Goal: Task Accomplishment & Management: Manage account settings

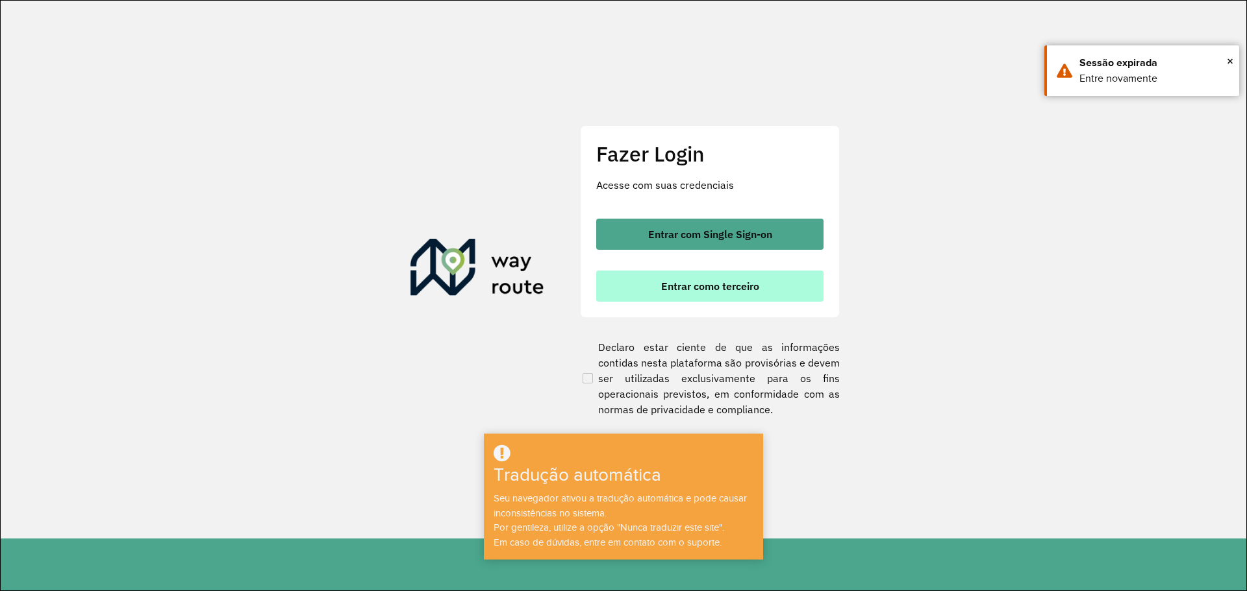
click at [710, 290] on font "Entrar como terceiro" at bounding box center [710, 286] width 98 height 13
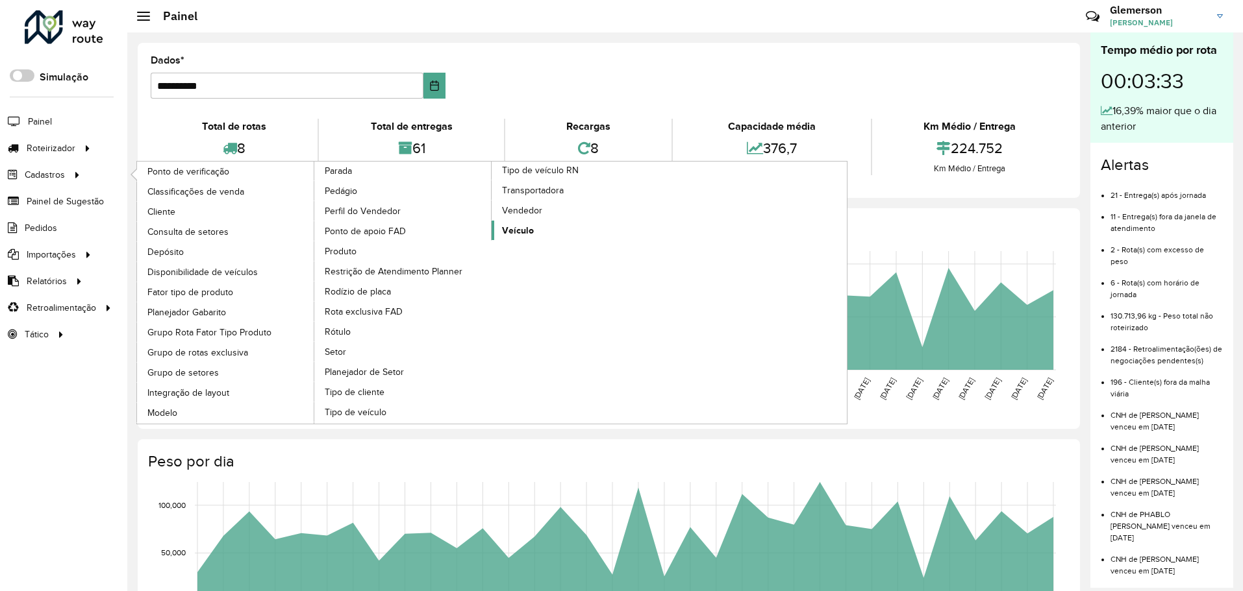
click at [522, 229] on font "Veículo" at bounding box center [518, 230] width 32 height 10
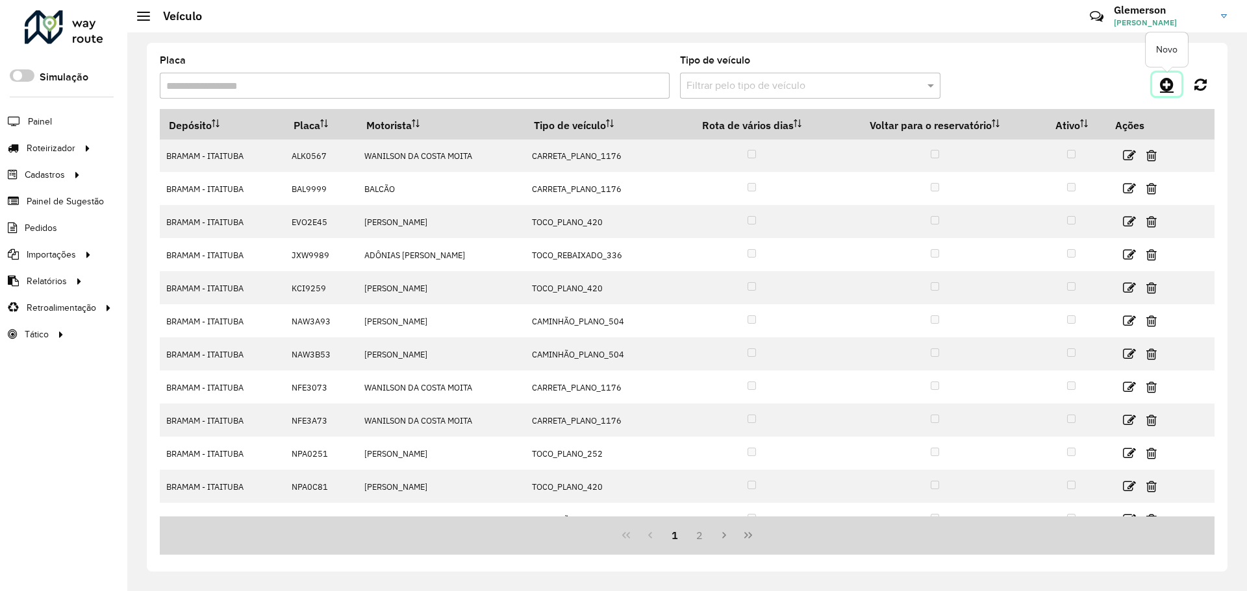
click at [1170, 87] on icon at bounding box center [1167, 85] width 14 height 16
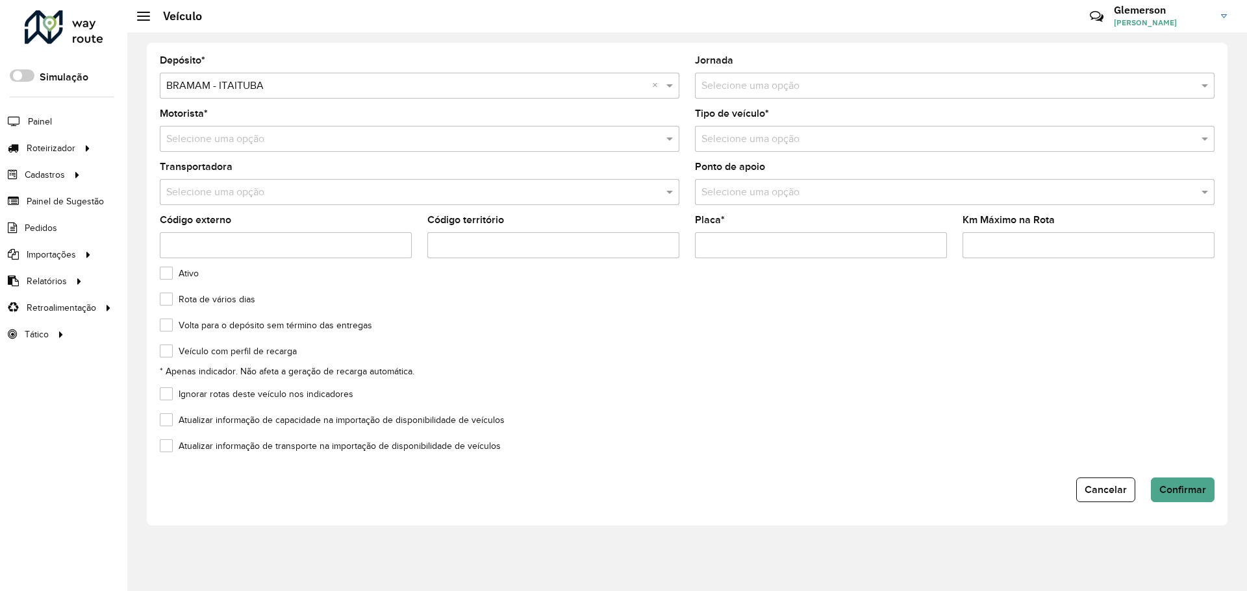
click at [739, 138] on input "text" at bounding box center [941, 140] width 480 height 16
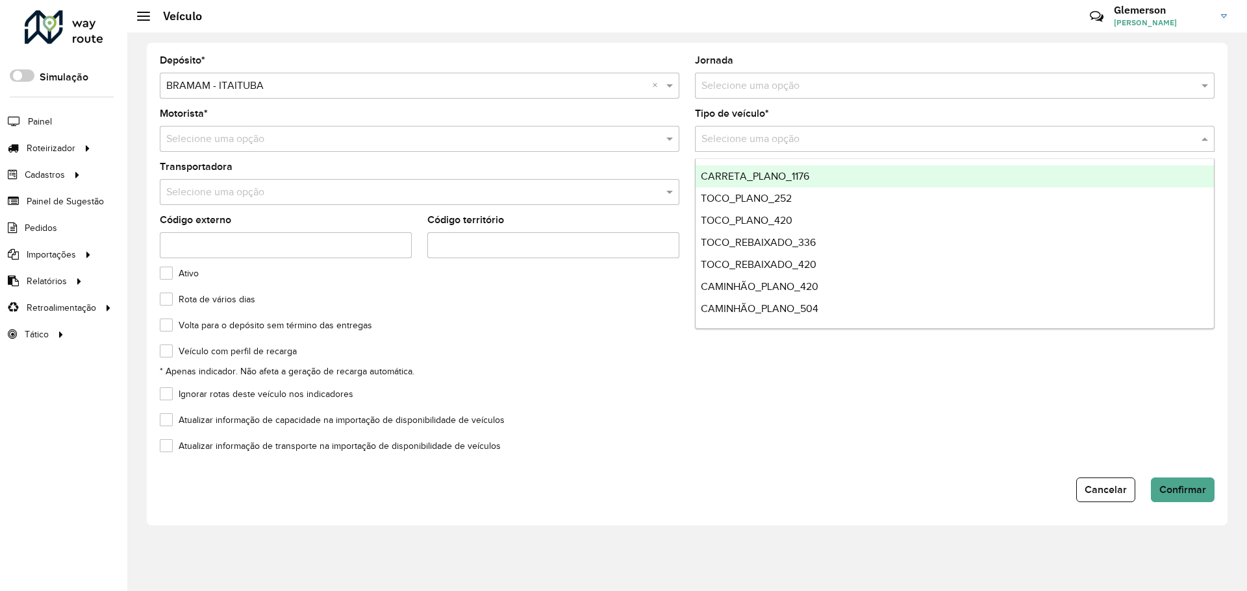
drag, startPoint x: 744, startPoint y: 138, endPoint x: 576, endPoint y: 143, distance: 168.2
click at [739, 138] on input "text" at bounding box center [941, 140] width 480 height 16
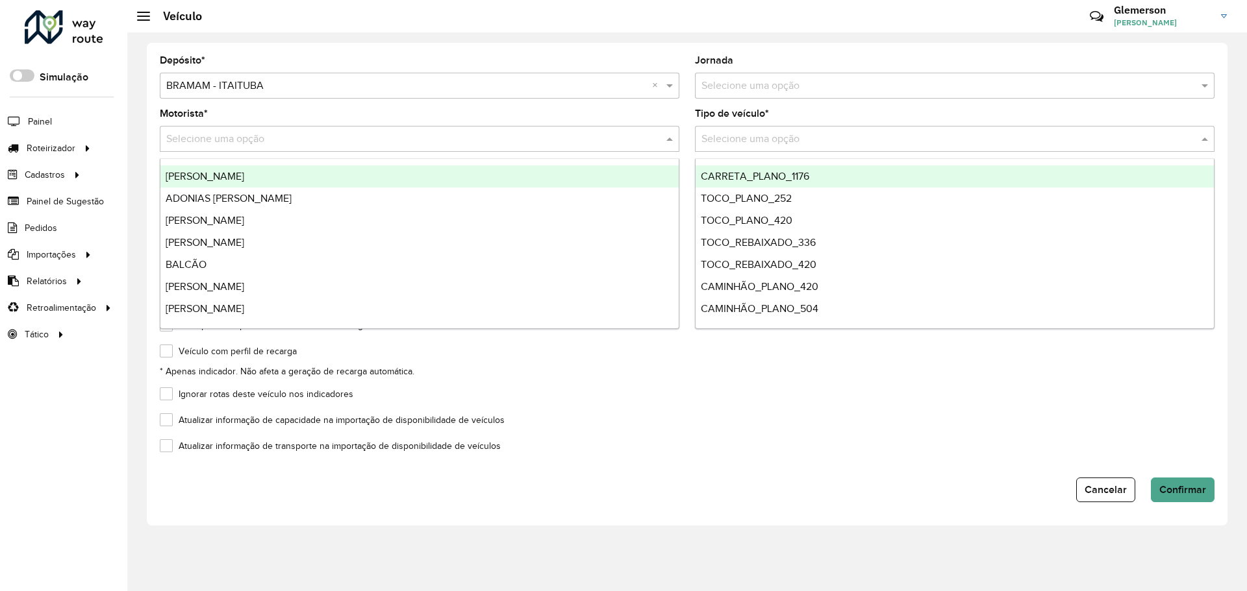
click at [504, 144] on input "text" at bounding box center [406, 140] width 480 height 16
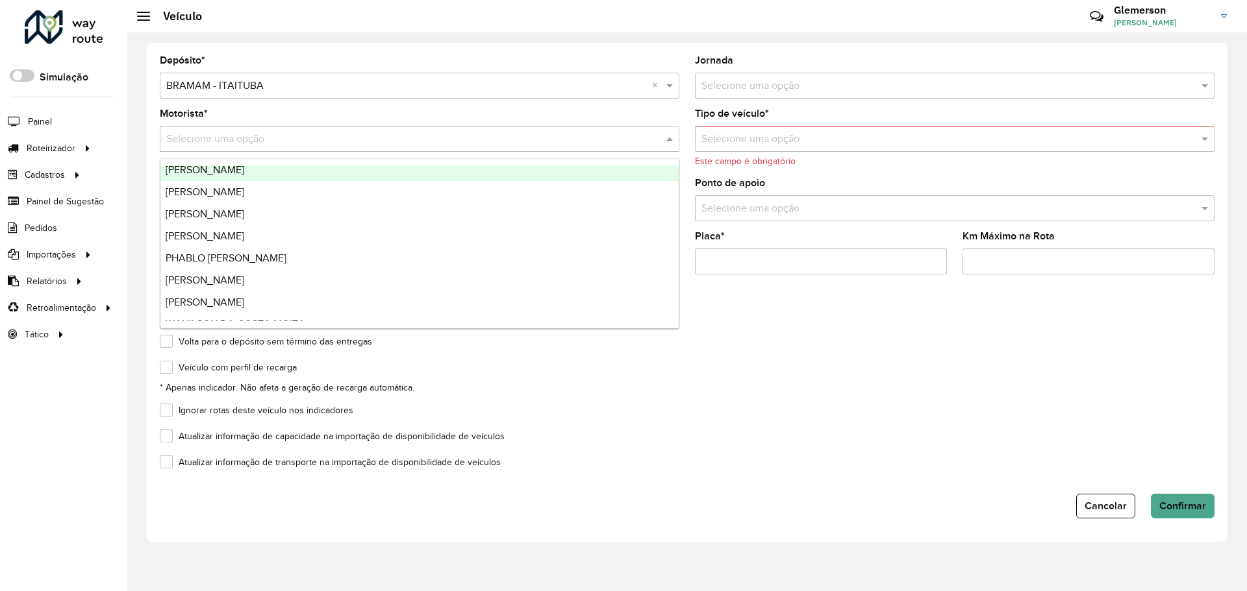
scroll to position [484, 0]
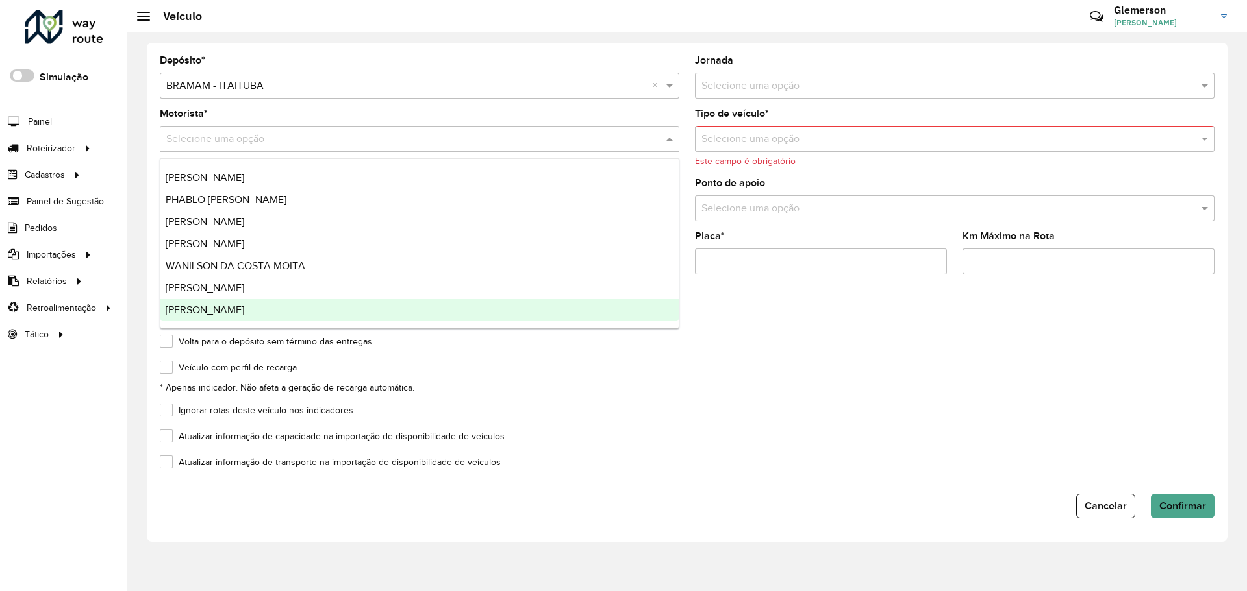
click at [0, 417] on div "Roteirizador AmbevTech Simulação Painel Roteirizador Entregas Vendas Cadastros …" at bounding box center [63, 295] width 127 height 591
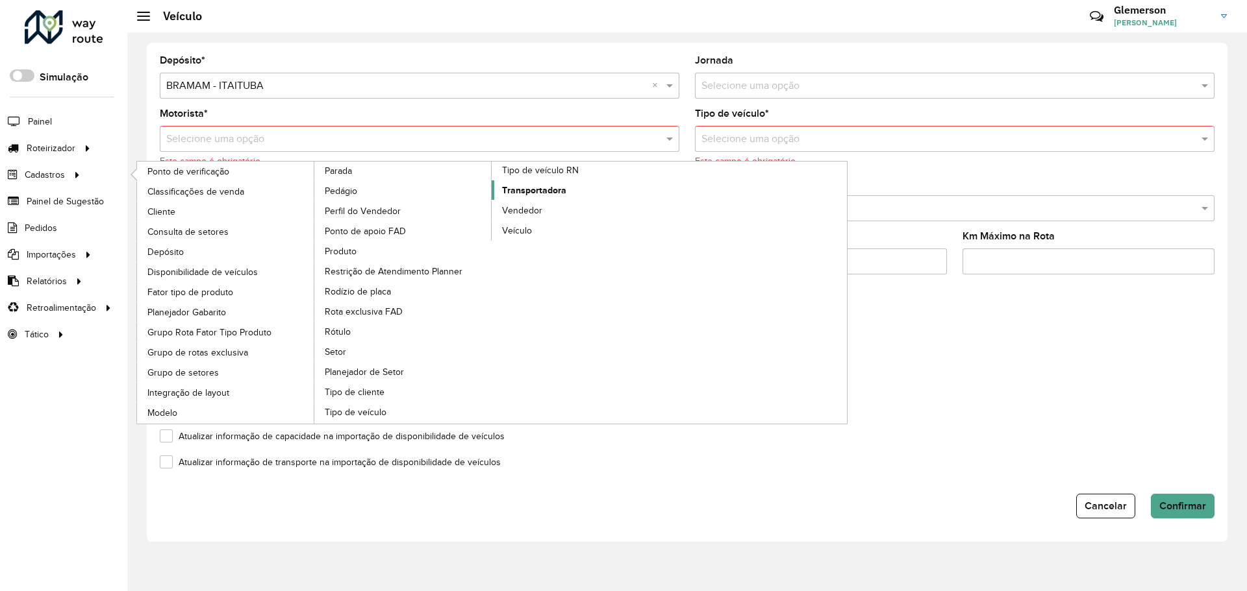
click at [538, 191] on font "Transportadora" at bounding box center [534, 190] width 64 height 10
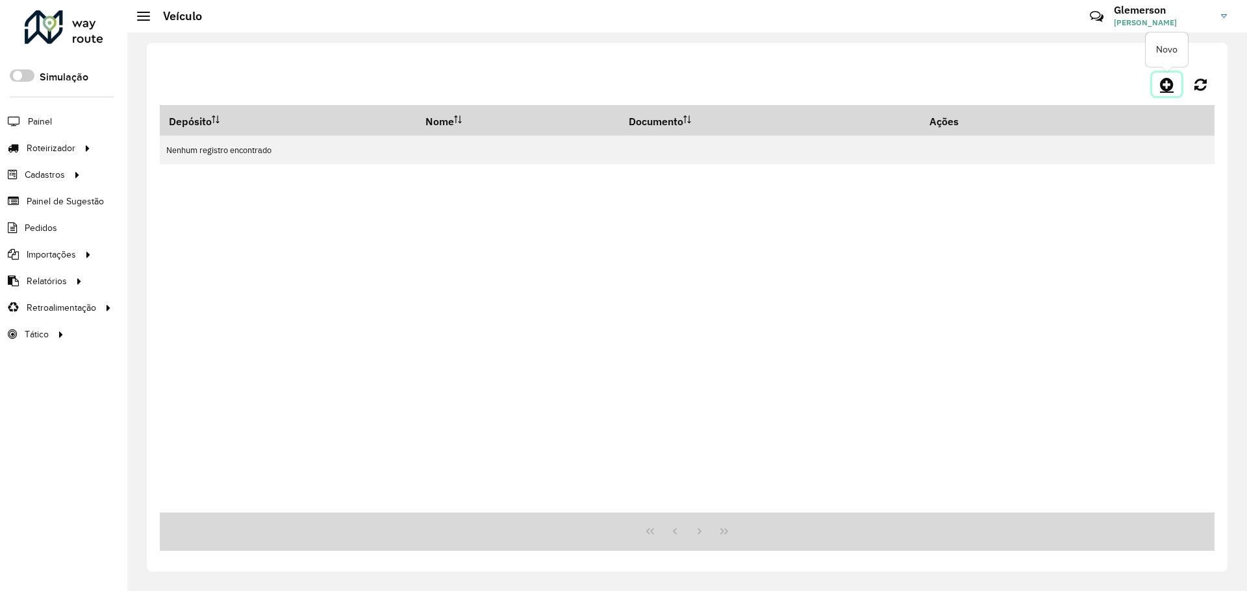
click at [1163, 84] on icon at bounding box center [1167, 85] width 14 height 16
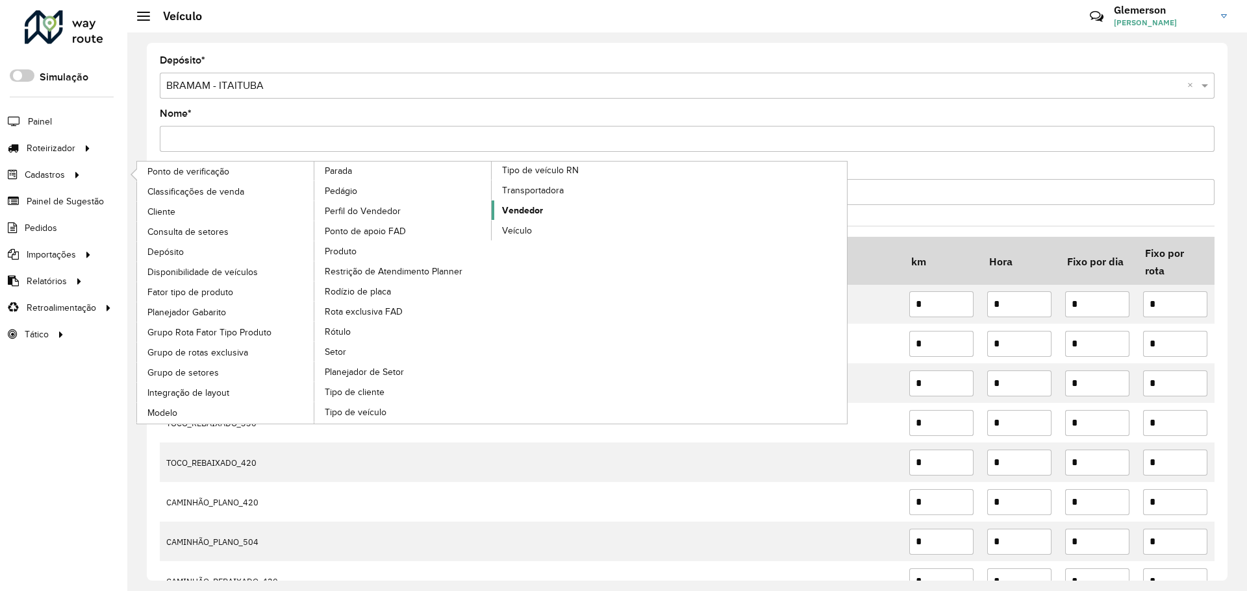
click at [521, 212] on font "Vendedor" at bounding box center [522, 210] width 41 height 10
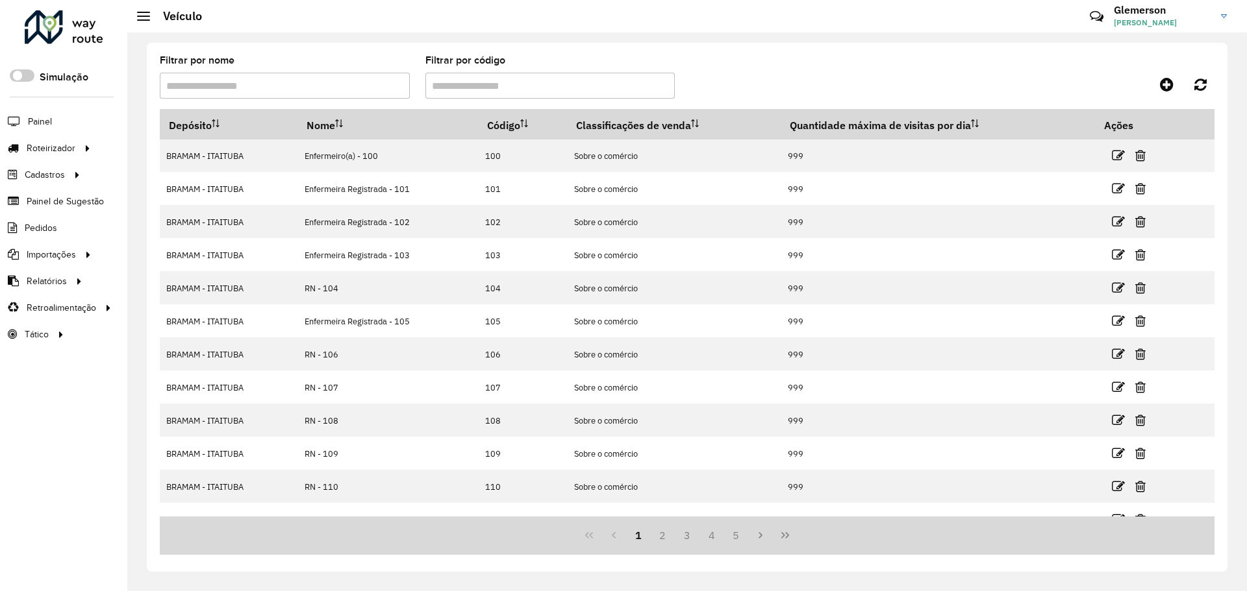
click at [776, 57] on formly-group "Filtrar por nome Filtrar por código" at bounding box center [550, 82] width 796 height 53
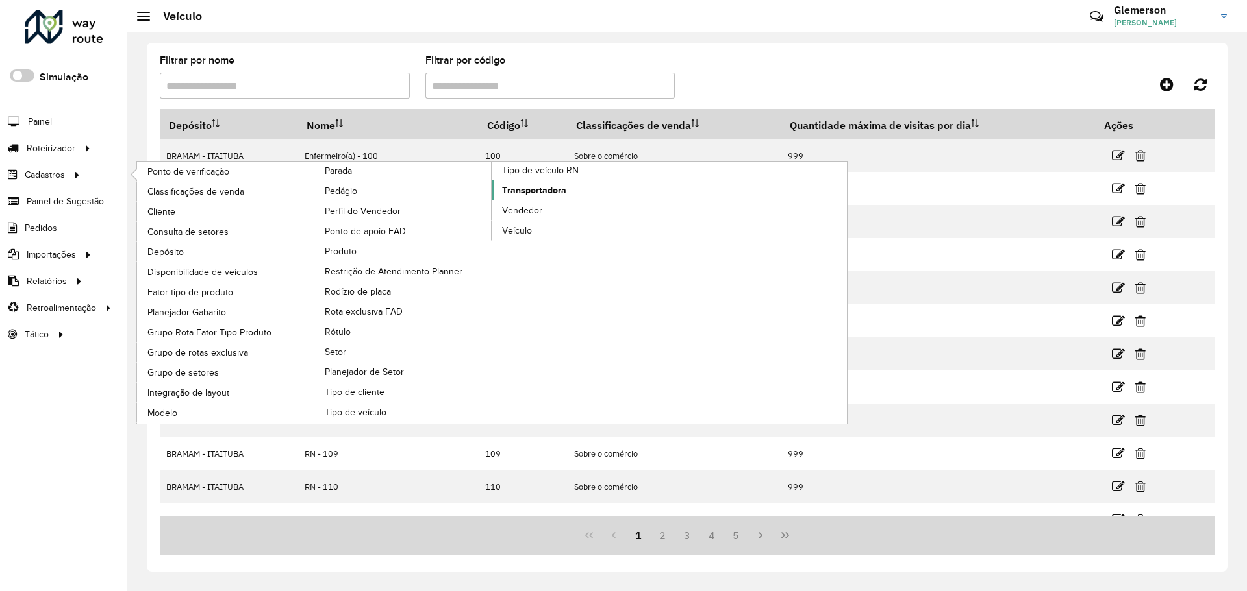
click at [533, 192] on font "Transportadora" at bounding box center [534, 190] width 64 height 10
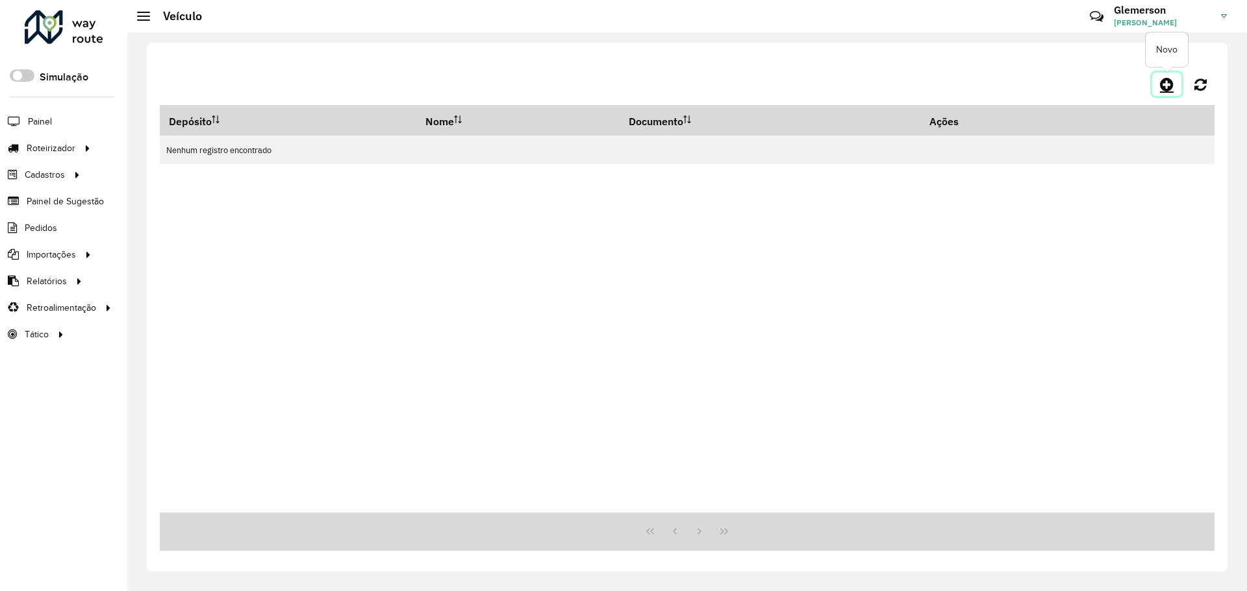
click at [1163, 84] on icon at bounding box center [1167, 85] width 14 height 16
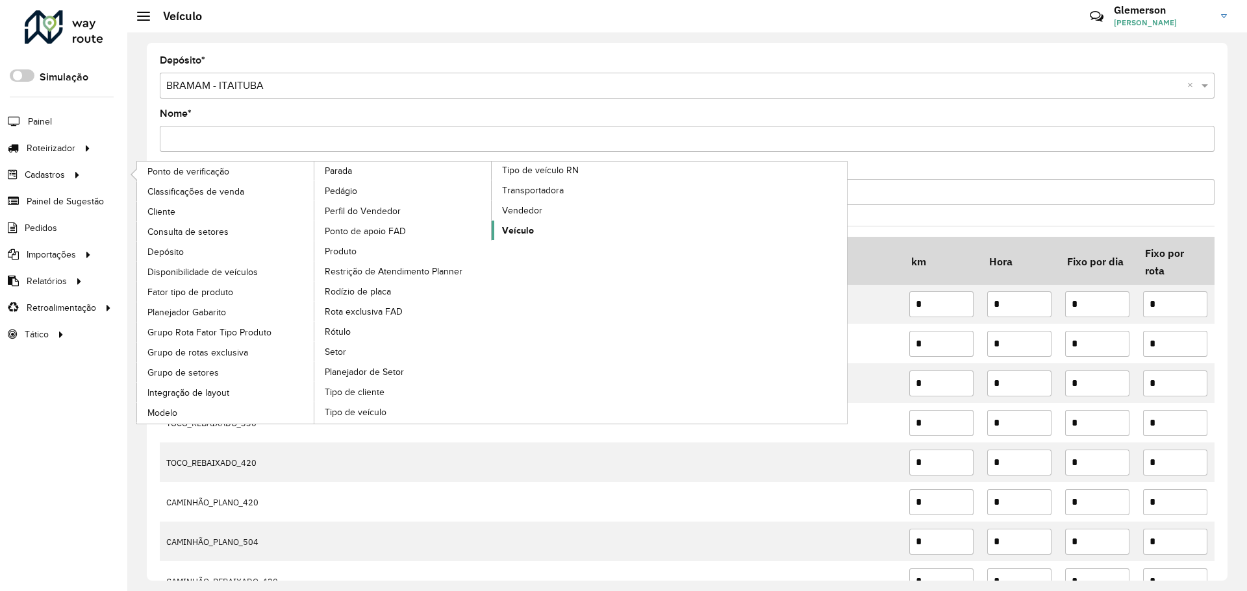
click at [518, 229] on font "Veículo" at bounding box center [518, 230] width 32 height 10
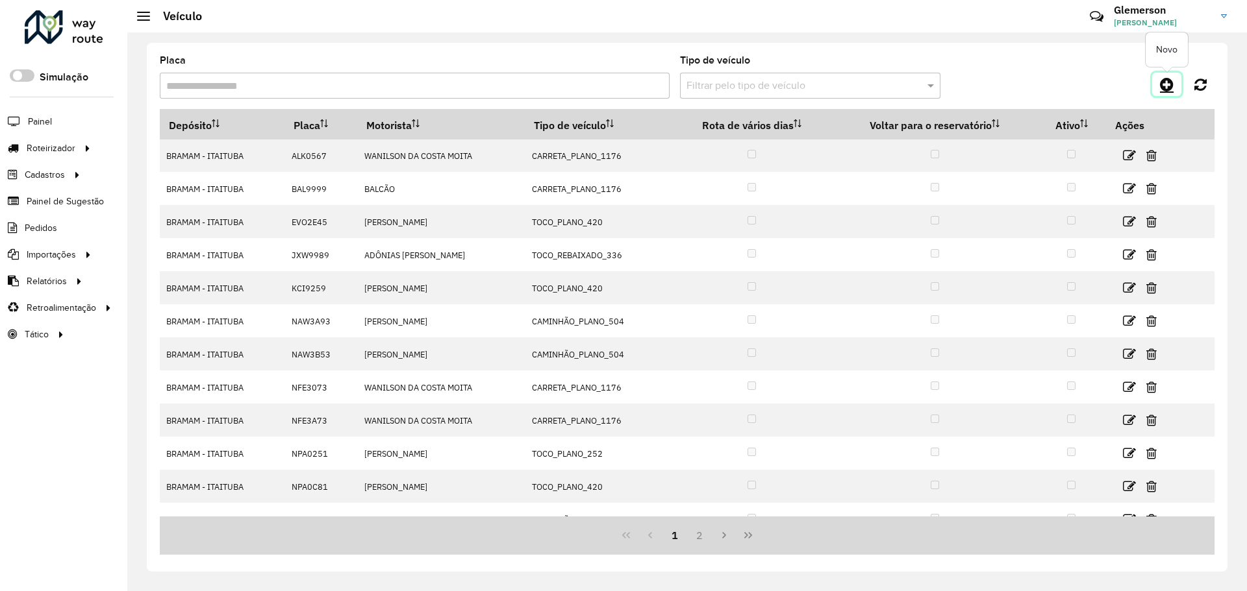
click at [1167, 79] on icon at bounding box center [1167, 85] width 14 height 16
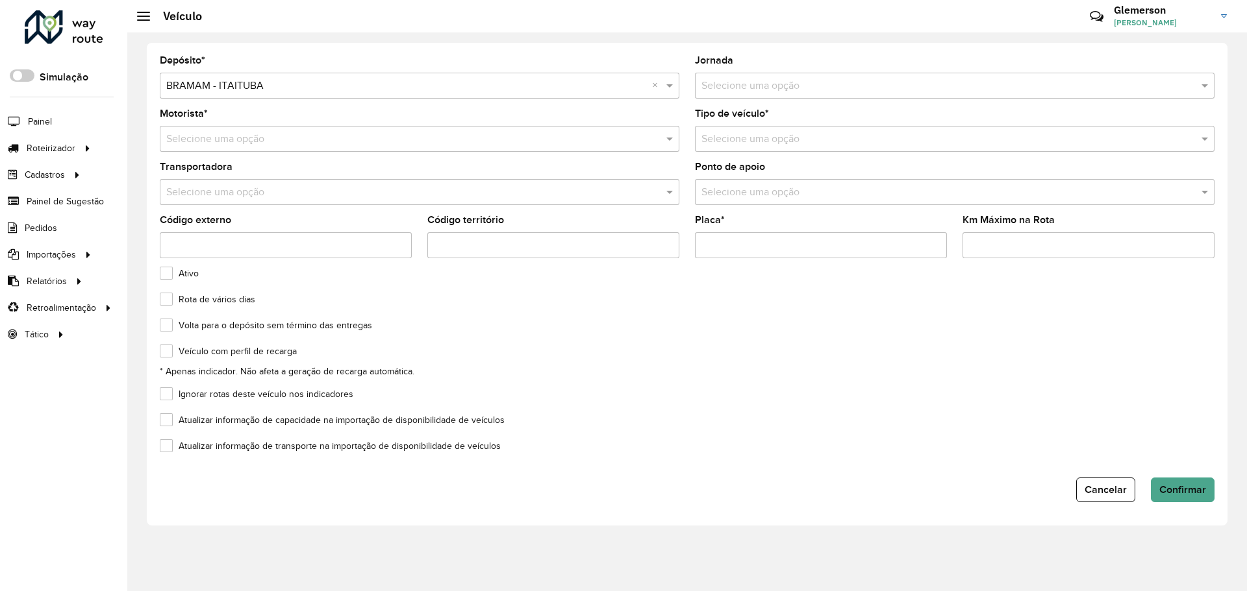
click at [192, 139] on input "text" at bounding box center [406, 140] width 480 height 16
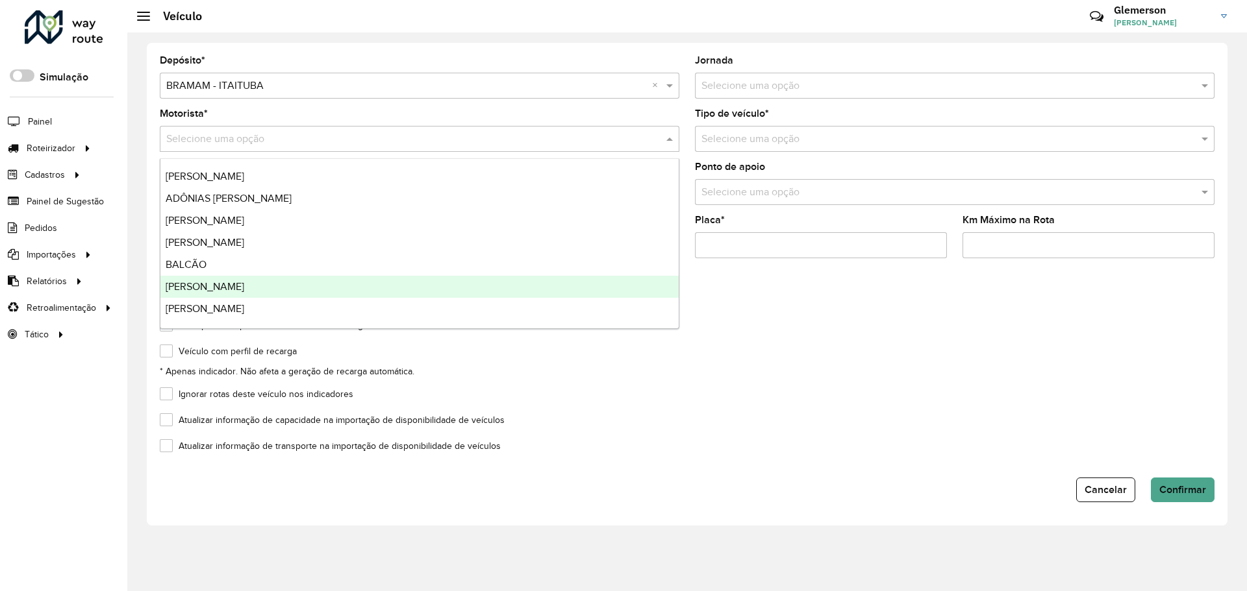
click at [949, 336] on div "Volta para o depósito sem término das entregas" at bounding box center [687, 329] width 1054 height 16
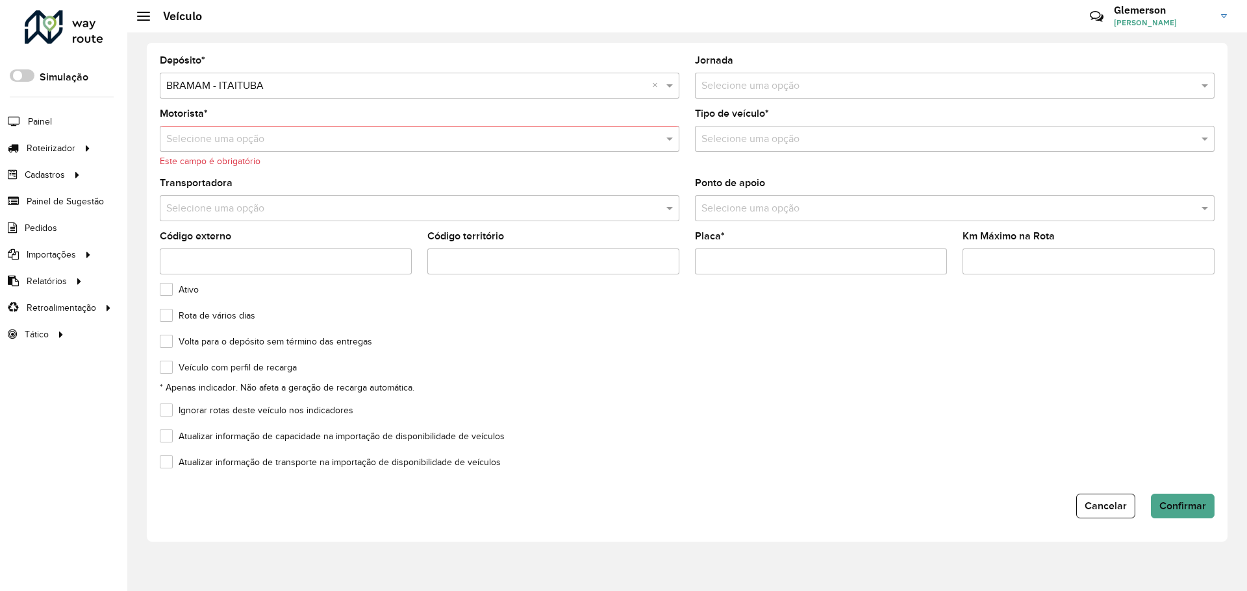
click at [142, 21] on div "Veículo" at bounding box center [169, 16] width 65 height 14
click at [143, 13] on div at bounding box center [143, 16] width 13 height 9
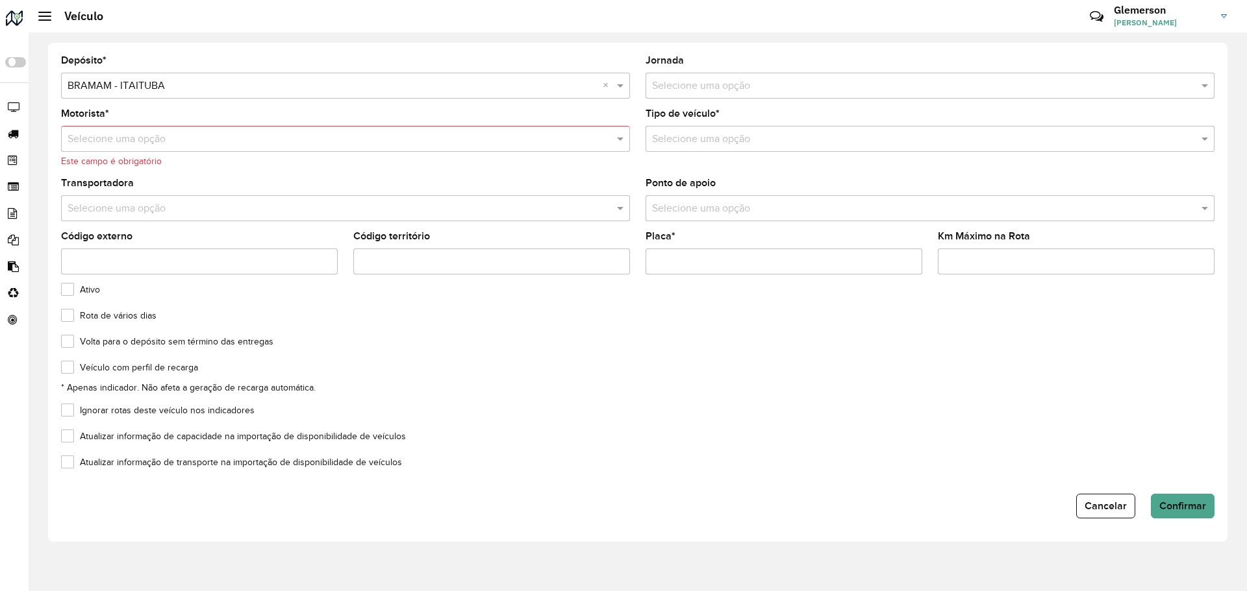
click at [45, 18] on div at bounding box center [44, 16] width 13 height 9
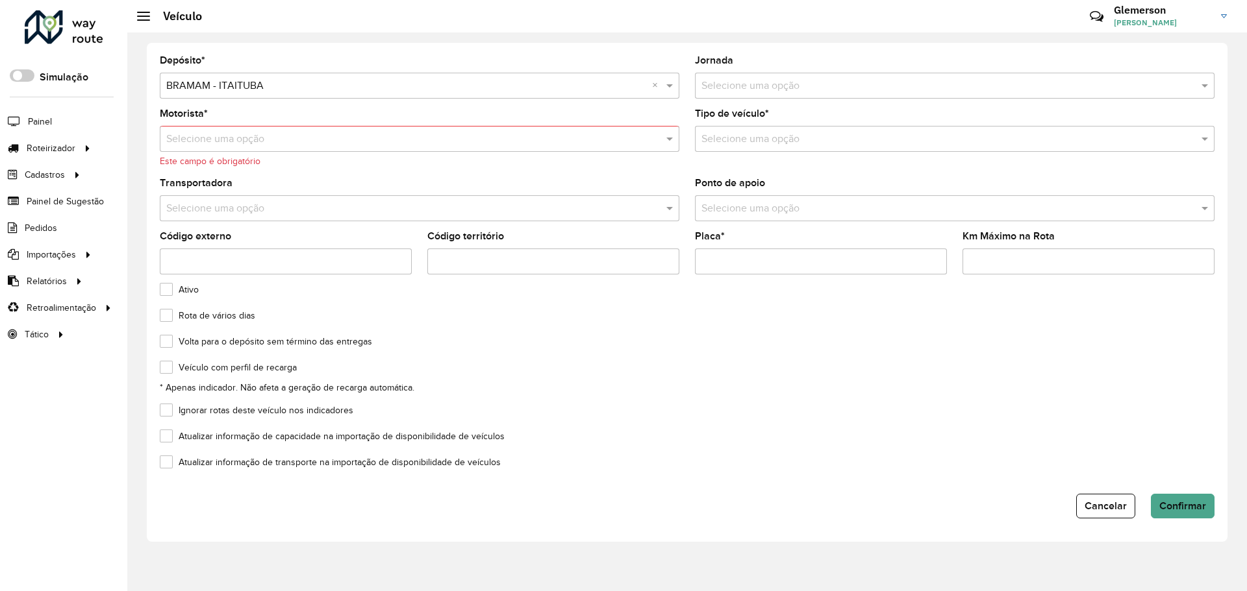
click at [788, 345] on div "Volta para o depósito sem término das entregas" at bounding box center [687, 345] width 1054 height 16
click at [1176, 24] on font "Glemerson Galvão da Silva" at bounding box center [1144, 23] width 63 height 10
drag, startPoint x: 664, startPoint y: 448, endPoint x: 548, endPoint y: 413, distance: 121.4
click at [636, 437] on formly-field "Atualizar informação de capacidade na importação de disponibilidade de veículos" at bounding box center [687, 445] width 1070 height 26
drag, startPoint x: 949, startPoint y: 392, endPoint x: 936, endPoint y: 386, distance: 14.8
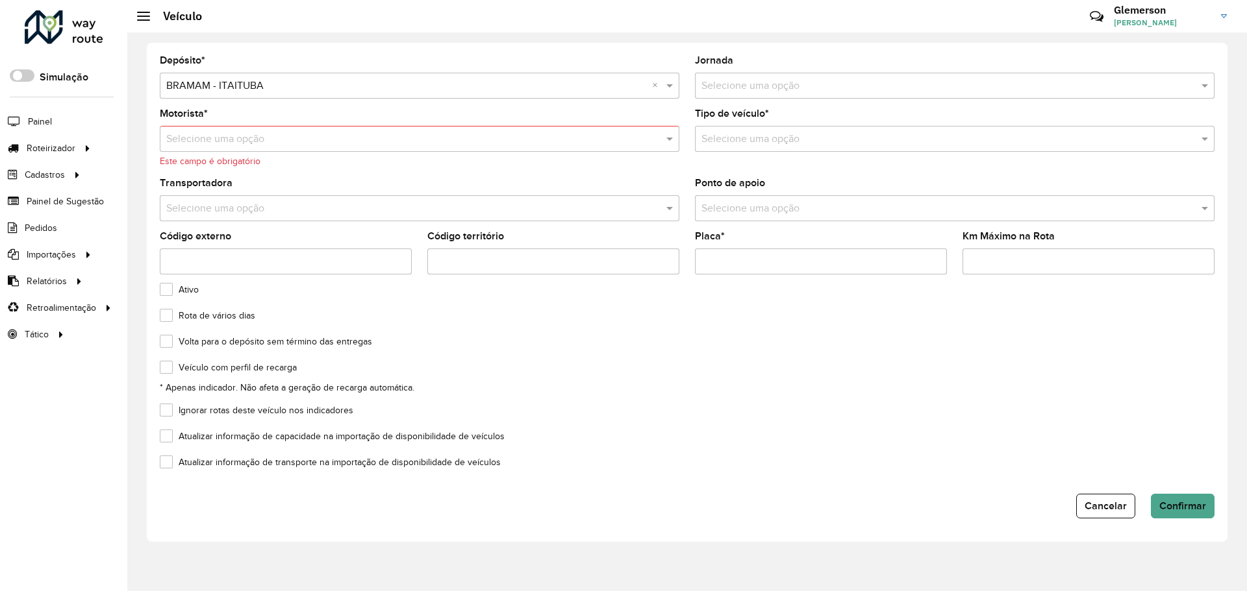
click at [947, 391] on div "Veículo com perfil de recarga * Apenas indicador. Não afeta a geração de recarg…" at bounding box center [687, 379] width 1054 height 32
click at [142, 18] on div at bounding box center [143, 16] width 13 height 9
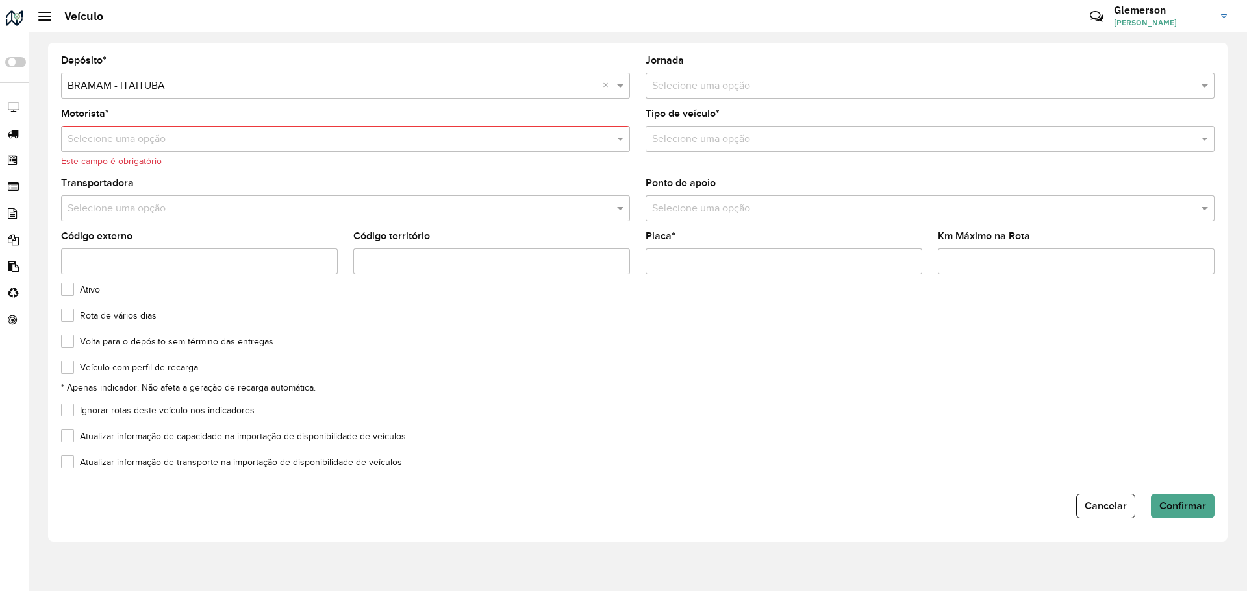
click at [47, 16] on span at bounding box center [44, 16] width 13 height 1
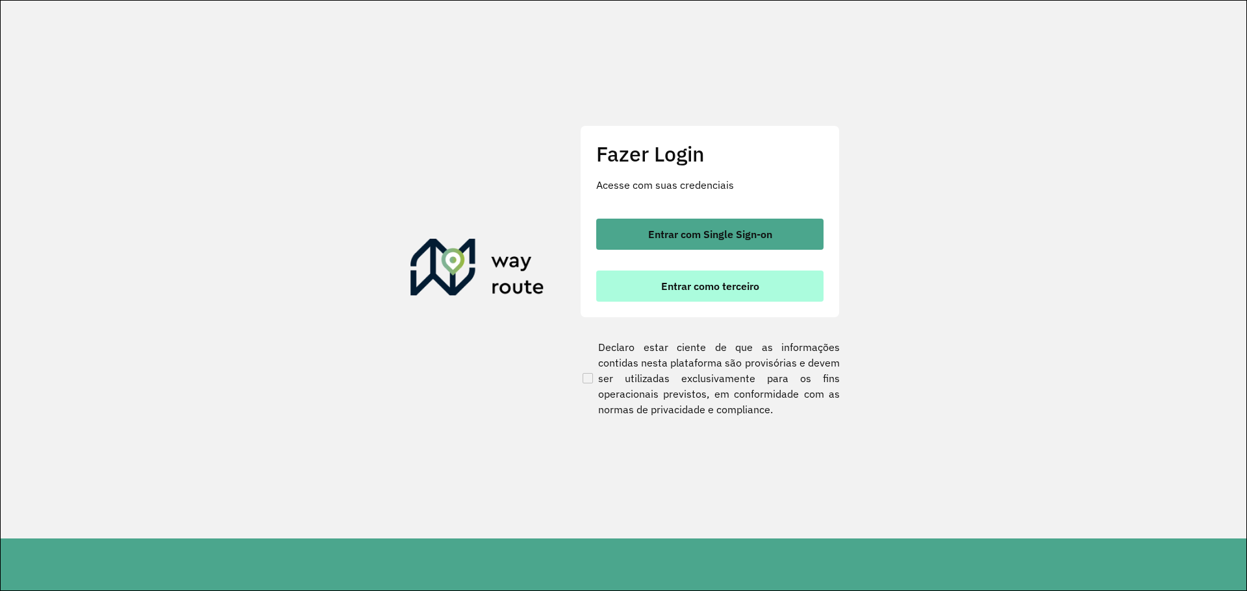
click at [720, 286] on font "Entrar como terceiro" at bounding box center [710, 286] width 98 height 13
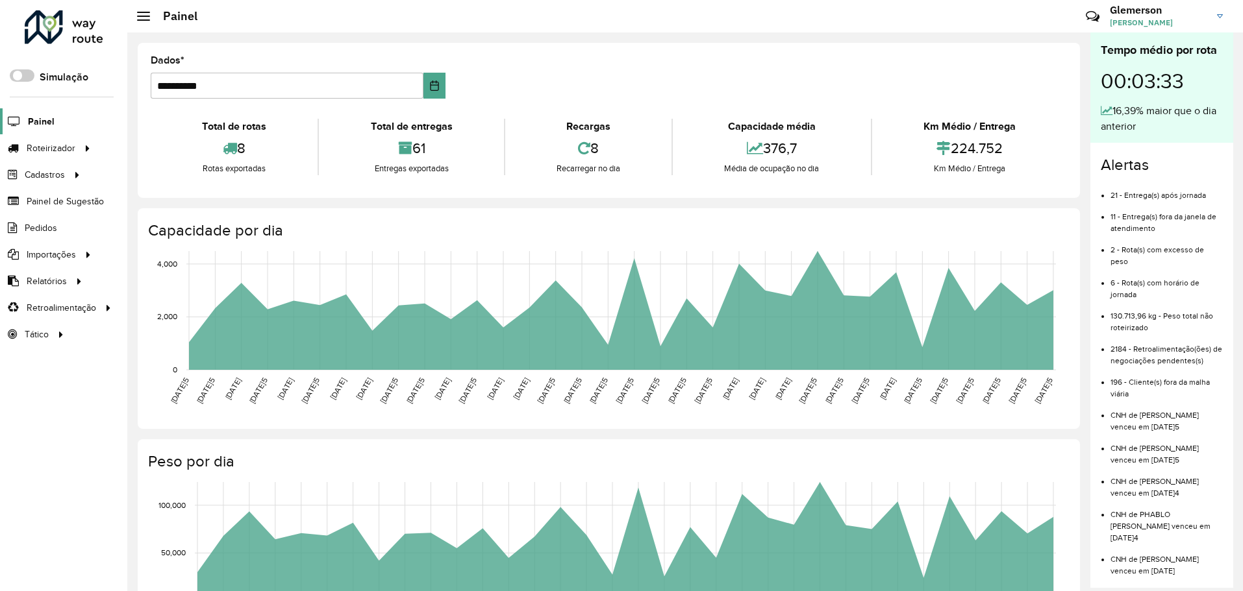
click at [38, 120] on font "Painel" at bounding box center [41, 121] width 27 height 10
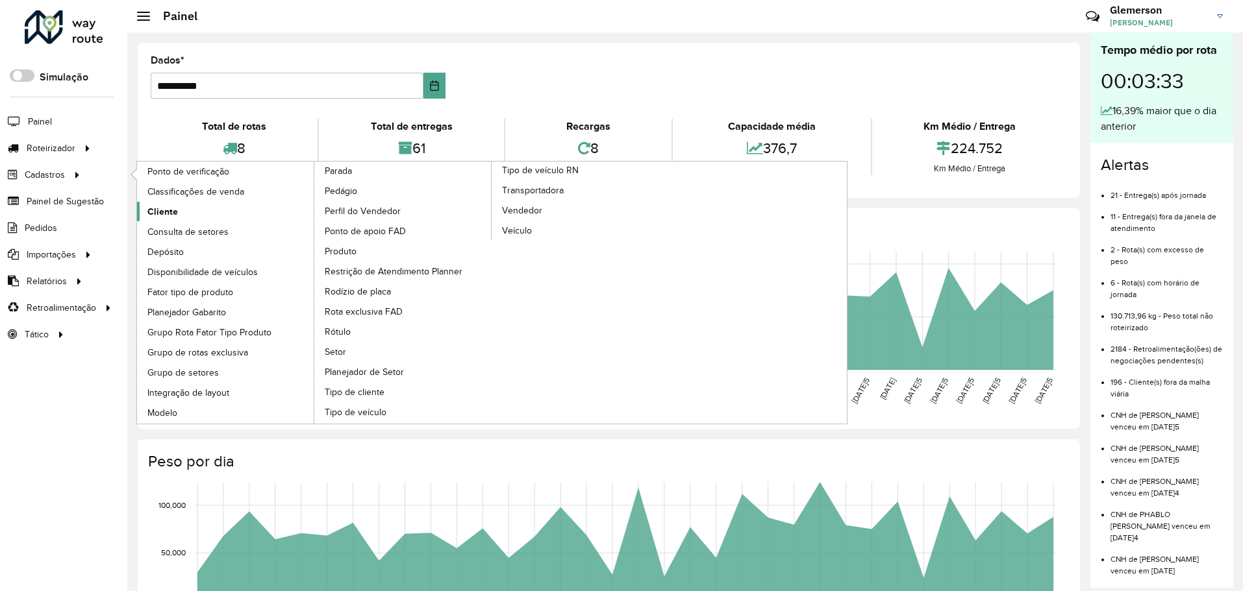
click at [169, 215] on font "Cliente" at bounding box center [162, 211] width 31 height 10
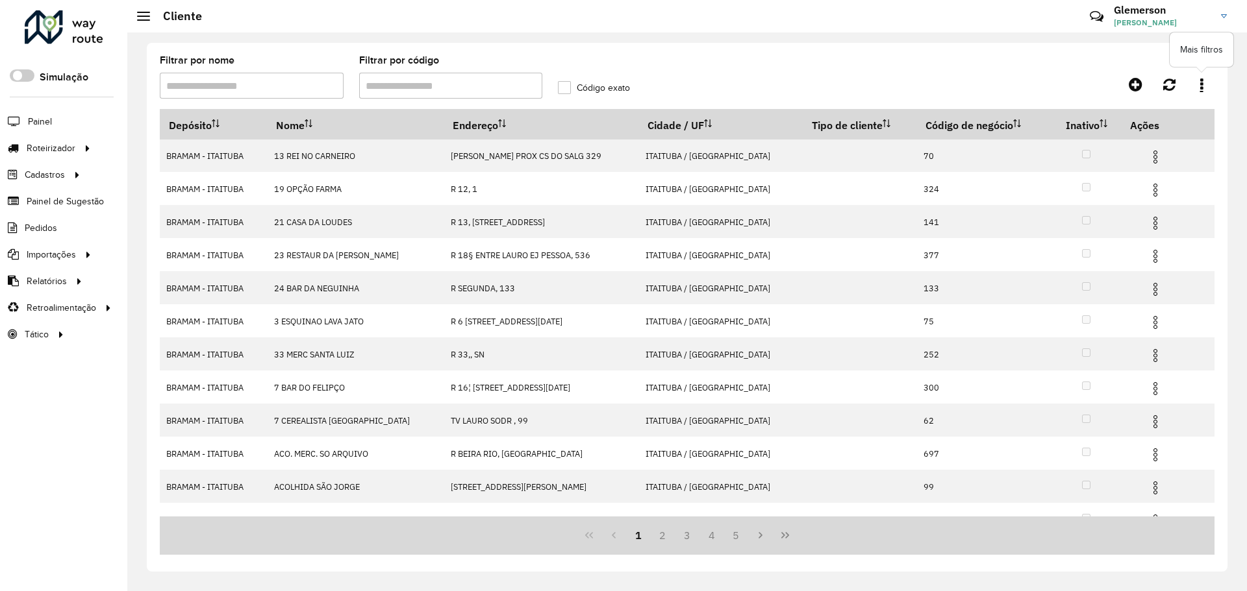
click at [1198, 87] on link at bounding box center [1201, 84] width 26 height 23
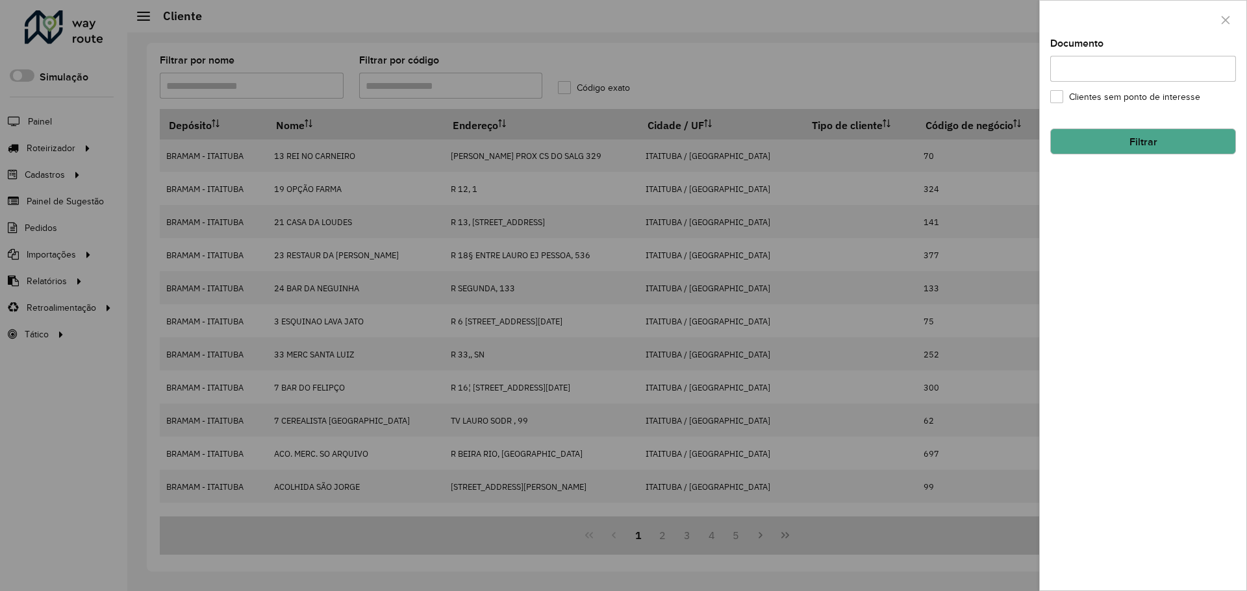
click at [1089, 65] on input "Documento" at bounding box center [1143, 69] width 186 height 26
click at [1226, 17] on icon "button" at bounding box center [1225, 20] width 10 height 10
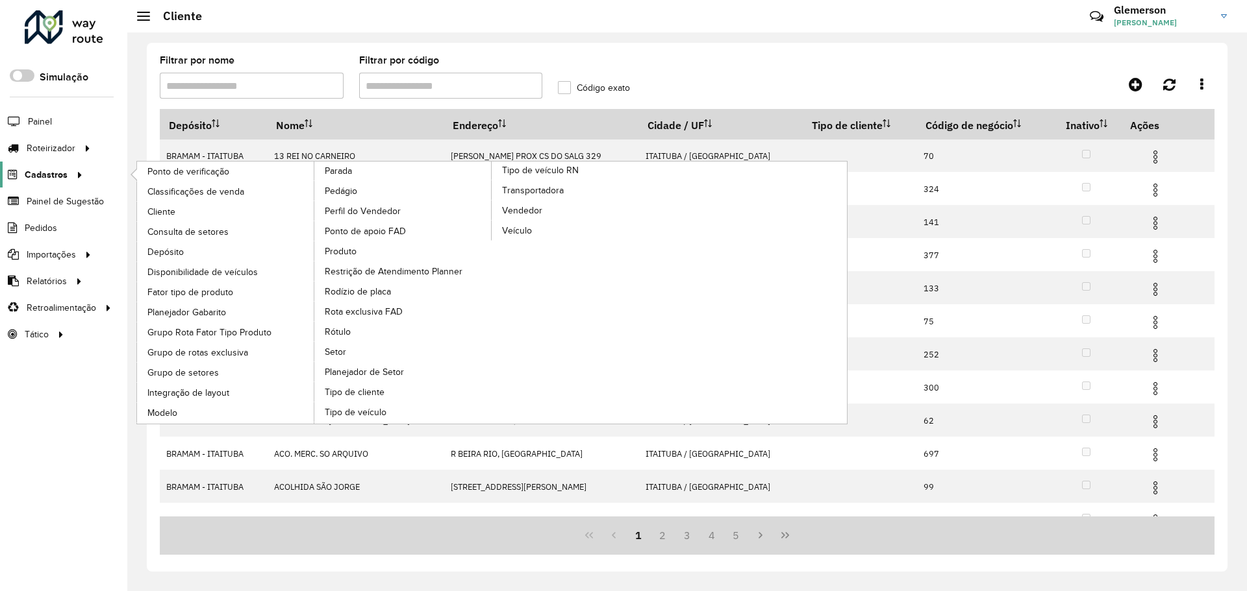
click at [50, 174] on font "Cadastros" at bounding box center [46, 174] width 43 height 10
click at [42, 176] on font "Cadastros" at bounding box center [46, 174] width 43 height 10
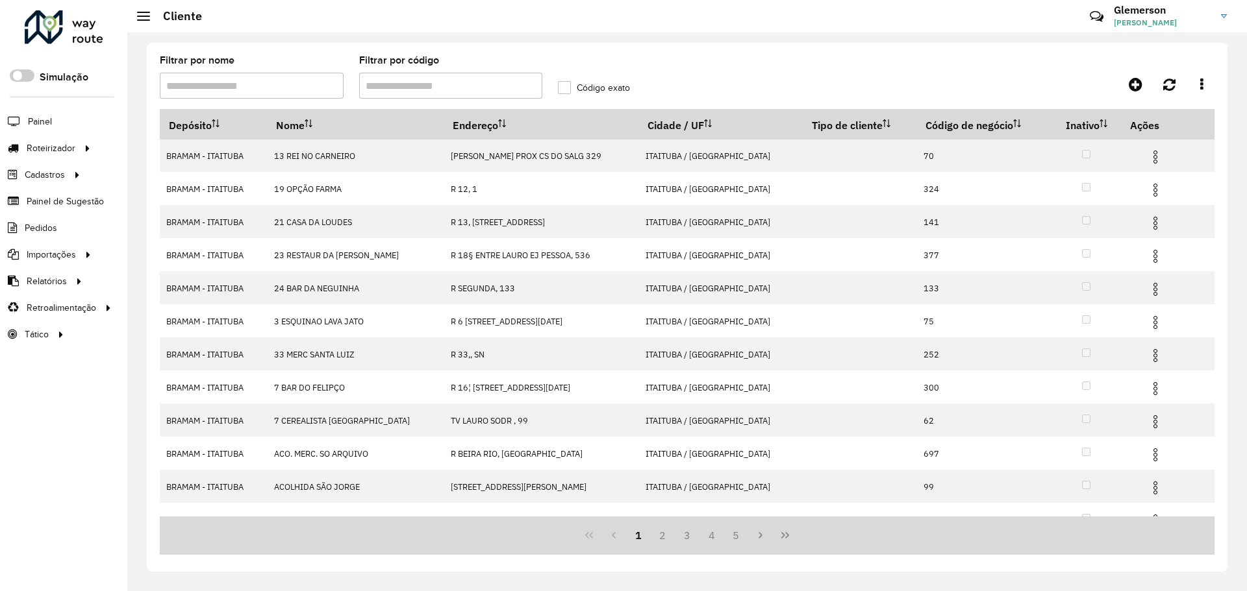
click at [977, 77] on div at bounding box center [1082, 84] width 264 height 23
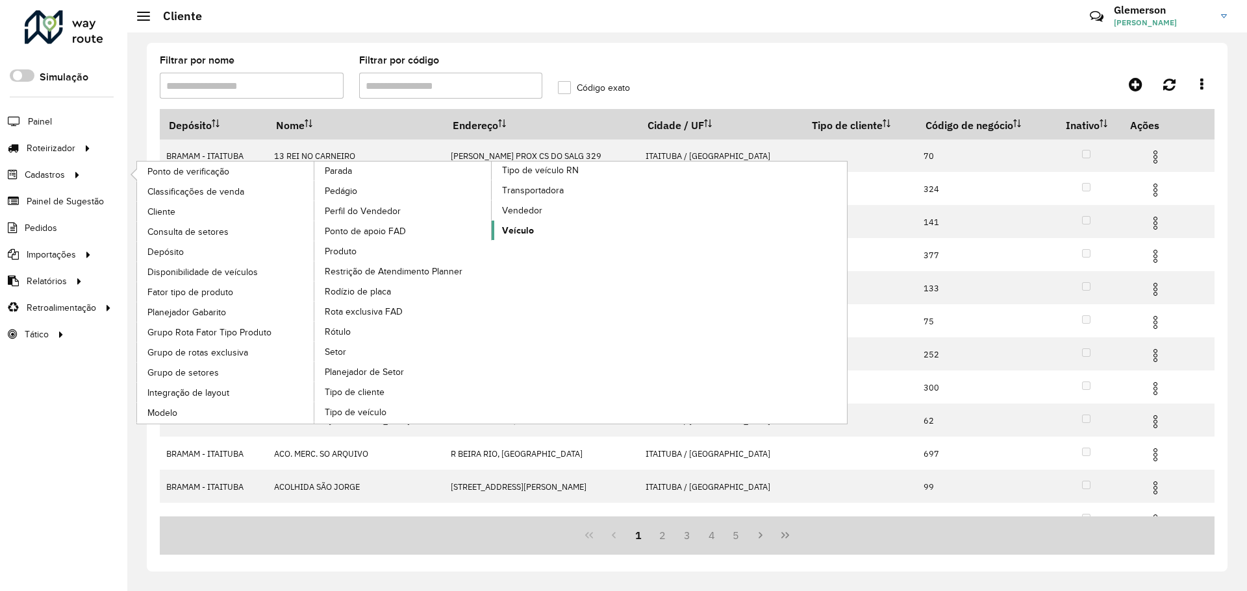
click at [523, 230] on font "Veículo" at bounding box center [518, 230] width 32 height 10
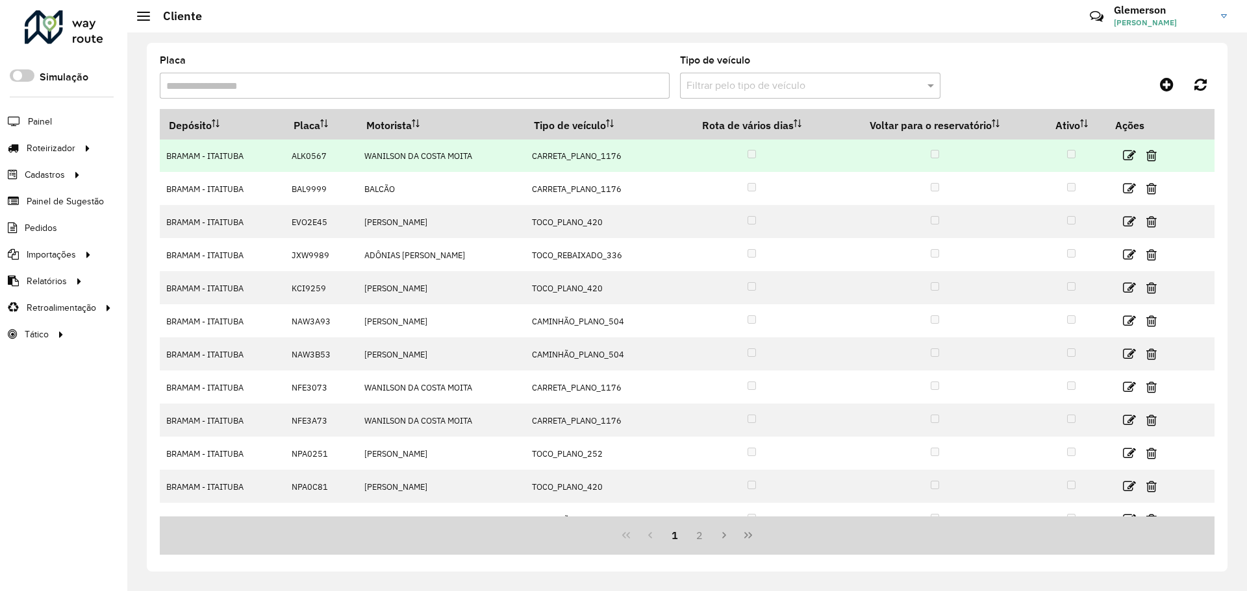
click at [394, 158] on font "WANILSON DA COSTA MOITA" at bounding box center [418, 156] width 108 height 11
click at [1128, 156] on icon at bounding box center [1129, 155] width 13 height 13
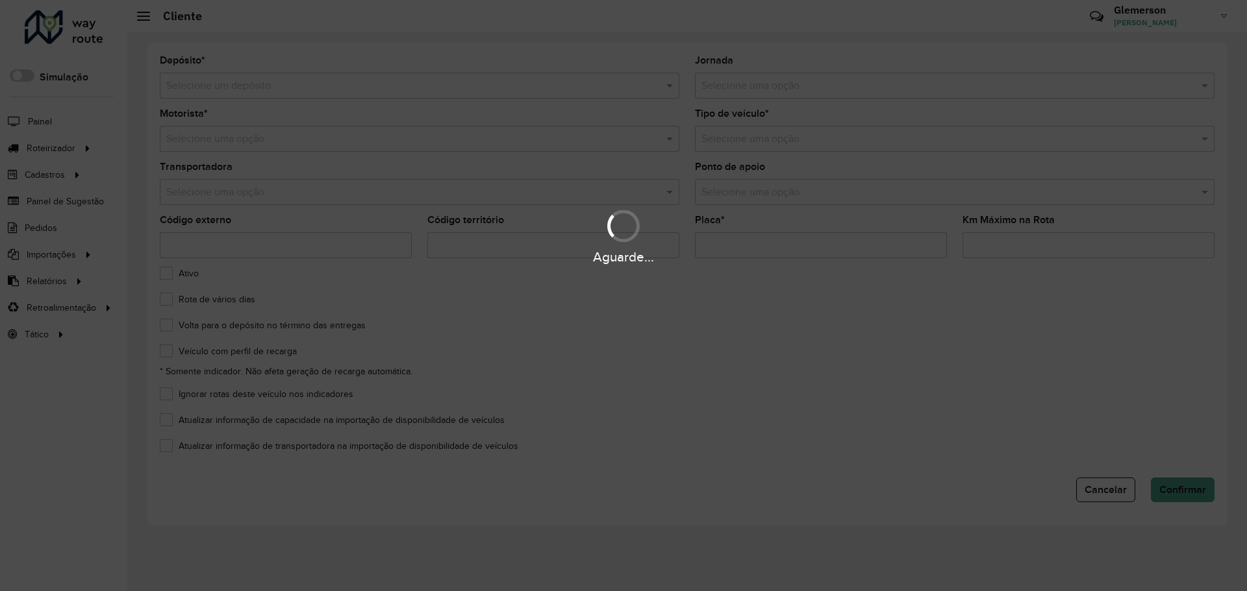
type input "*******"
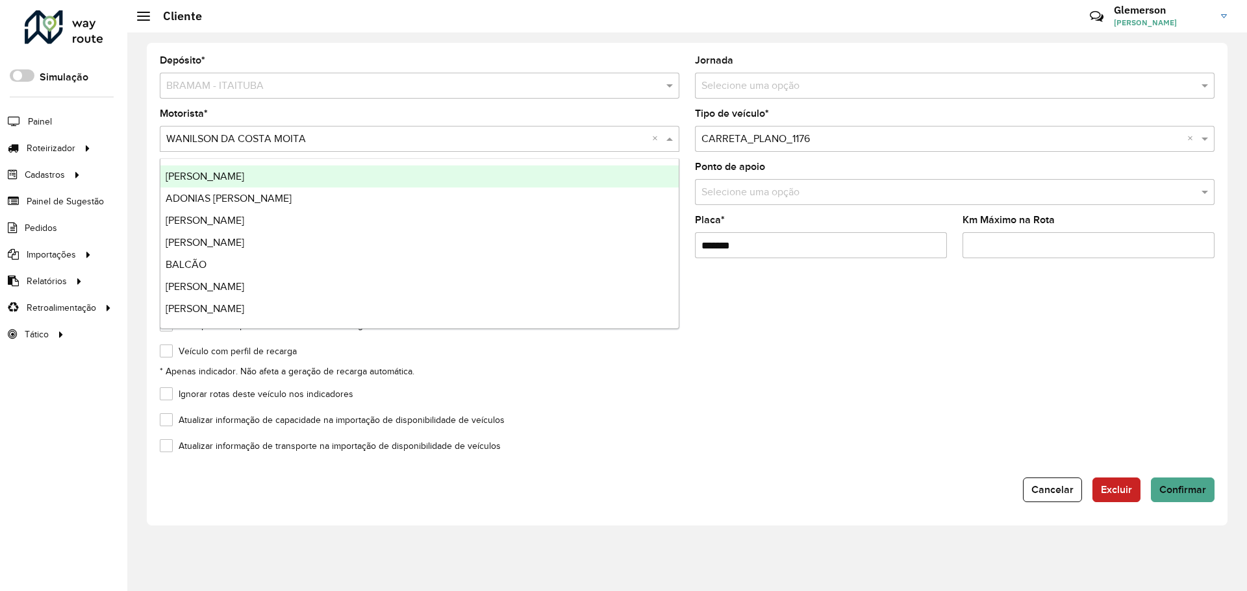
click at [263, 133] on input "text" at bounding box center [406, 140] width 480 height 16
click at [186, 106] on label "Motorista *" at bounding box center [184, 114] width 48 height 16
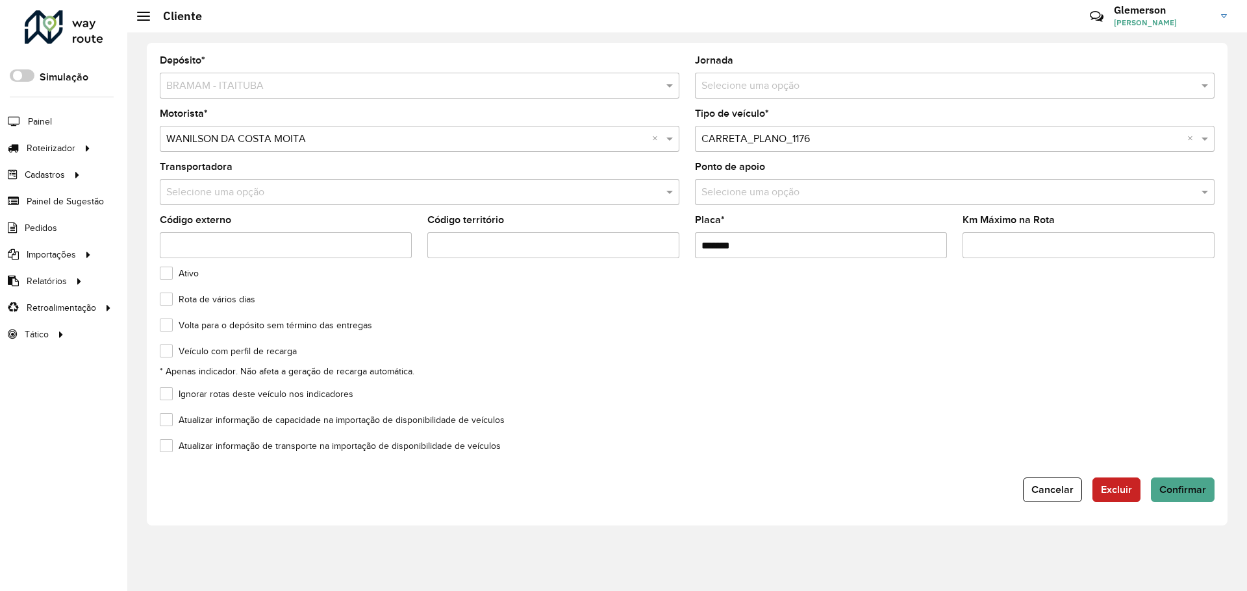
click at [186, 106] on label "Motorista *" at bounding box center [184, 114] width 48 height 16
click at [240, 139] on input "text" at bounding box center [406, 140] width 480 height 16
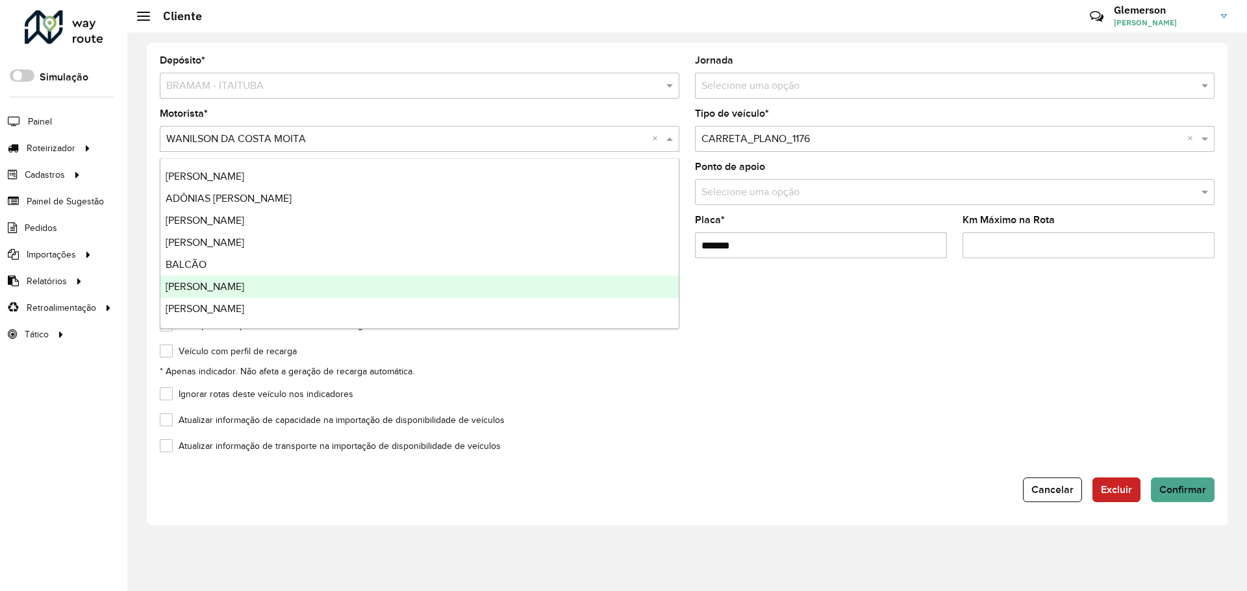
click at [862, 360] on div "Veículo com perfil de recarga * Apenas indicador. Não afeta a geração de recarg…" at bounding box center [687, 363] width 1054 height 32
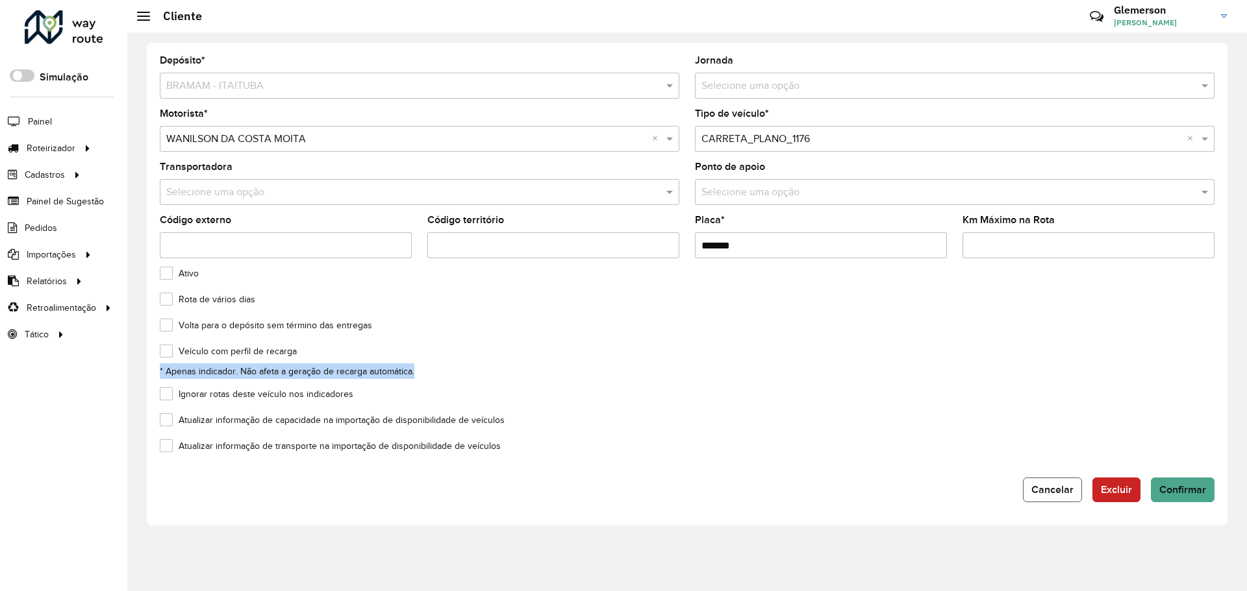
click at [1057, 490] on font "Cancelar" at bounding box center [1052, 489] width 42 height 11
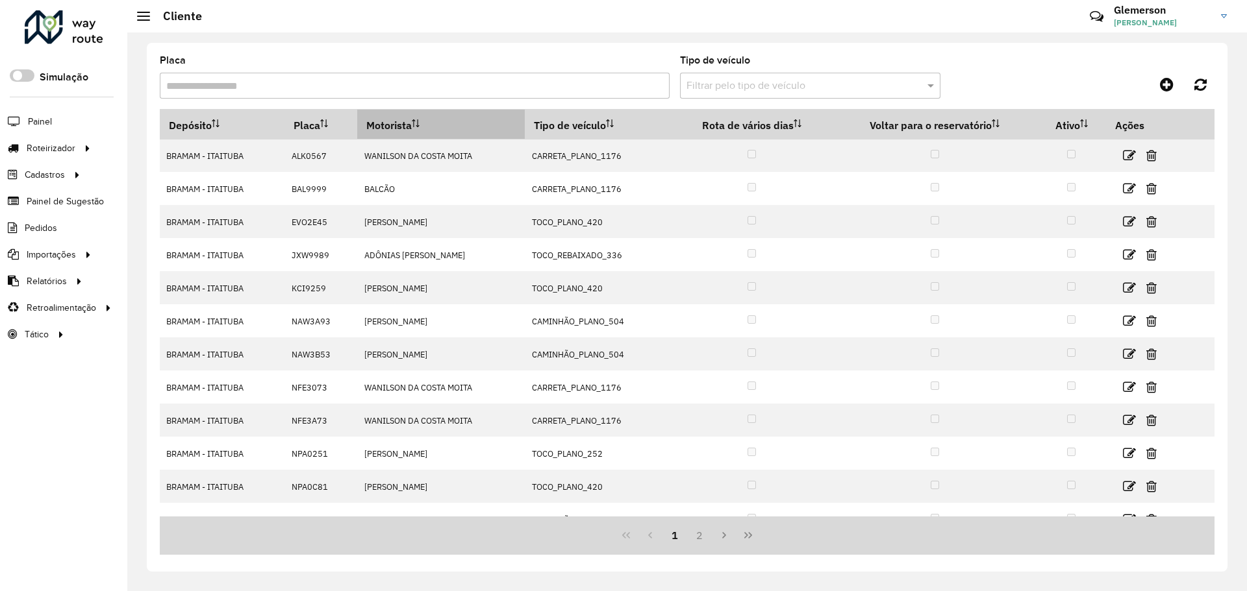
click at [382, 130] on font "Motorista" at bounding box center [388, 125] width 45 height 13
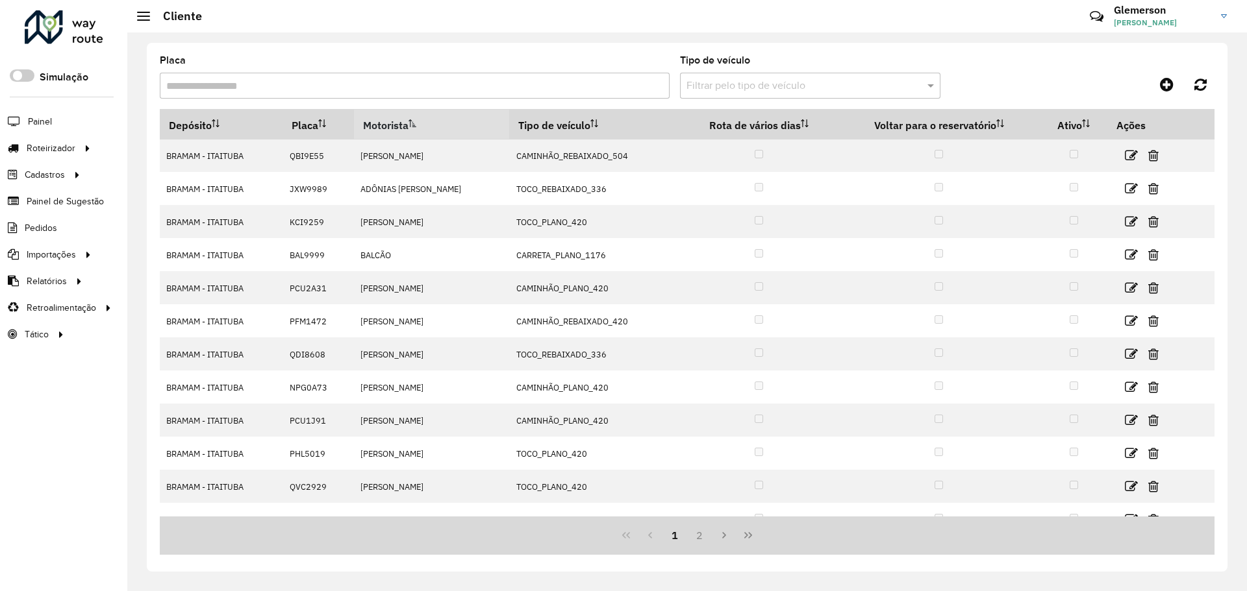
click at [391, 123] on font "Motorista" at bounding box center [385, 125] width 45 height 13
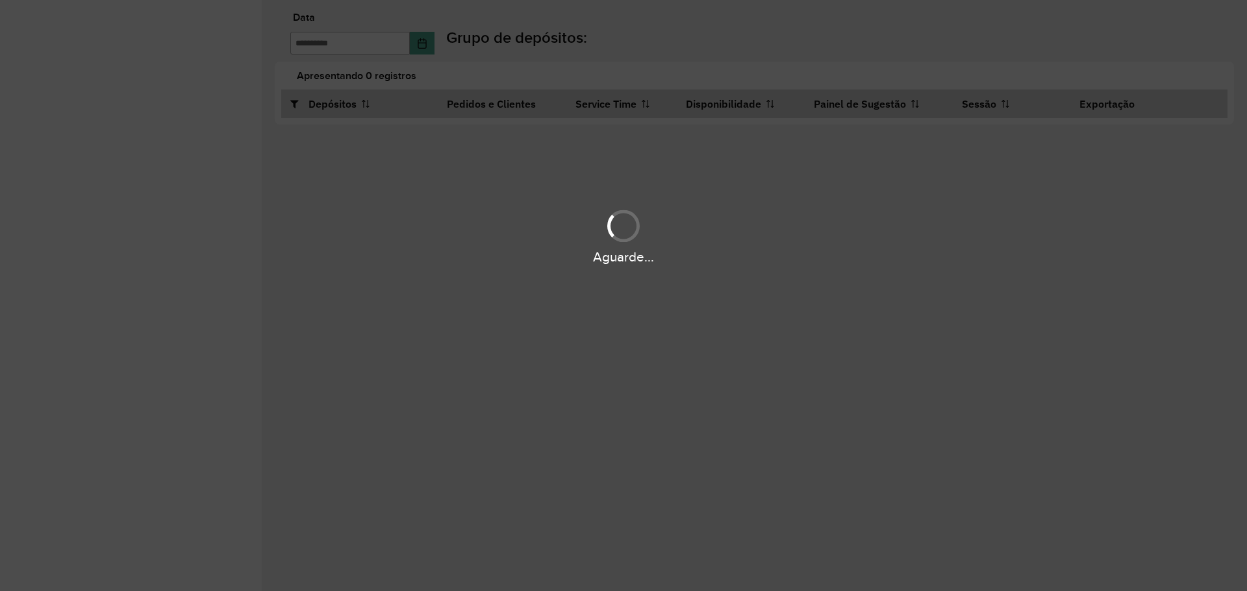
type input "**********"
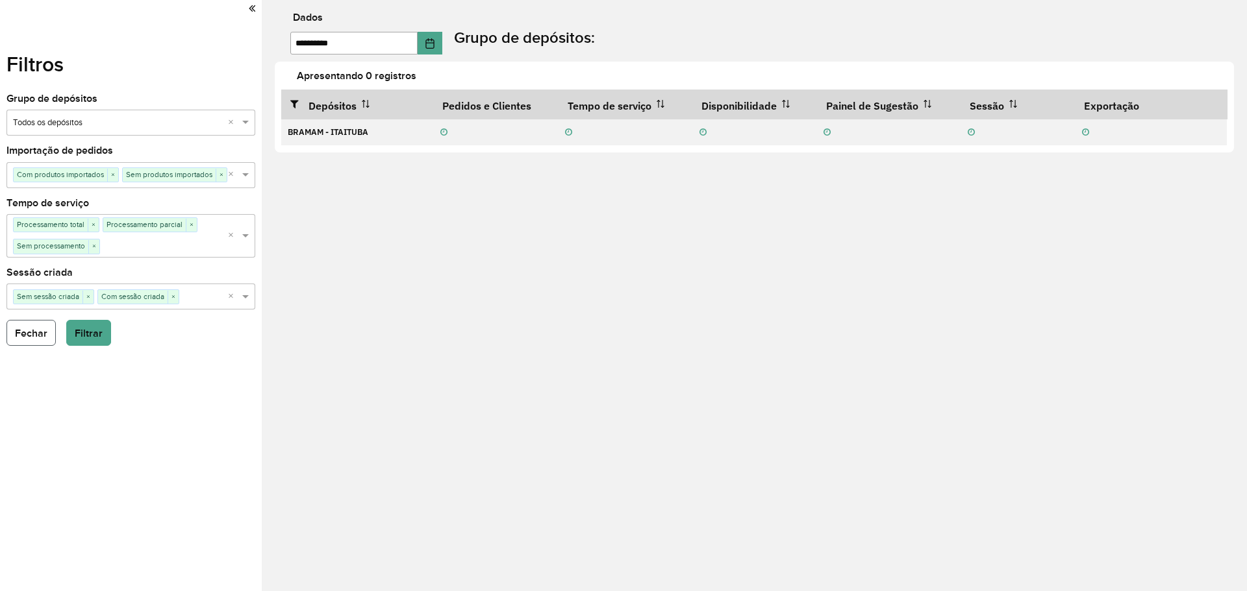
click at [33, 333] on font "Fechar" at bounding box center [31, 333] width 32 height 11
